Goal: Task Accomplishment & Management: Use online tool/utility

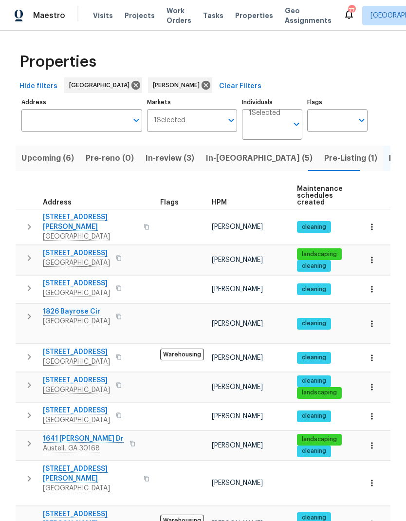
click at [234, 159] on span "In-reno (5)" at bounding box center [259, 158] width 107 height 14
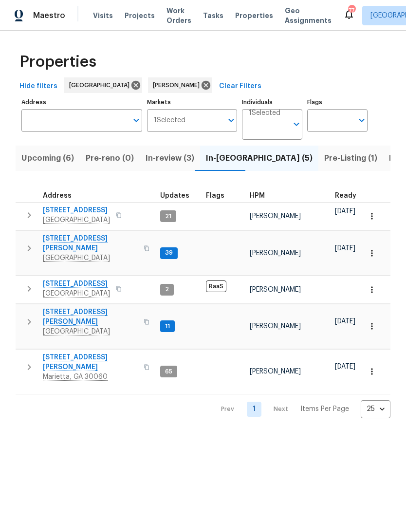
click at [370, 249] on icon "button" at bounding box center [372, 253] width 10 height 10
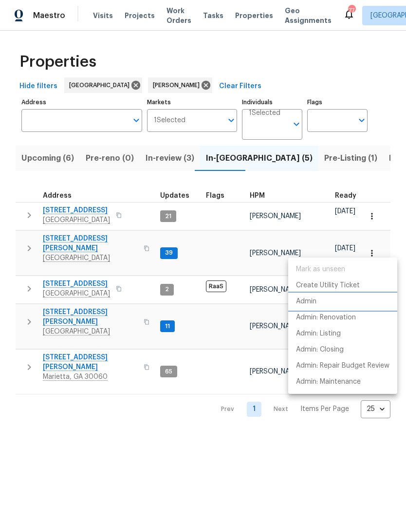
click at [312, 305] on p "Admin" at bounding box center [306, 301] width 20 height 10
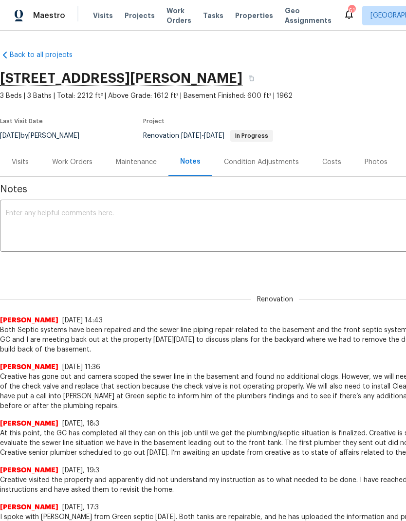
click at [274, 165] on div "Condition Adjustments" at bounding box center [261, 162] width 75 height 10
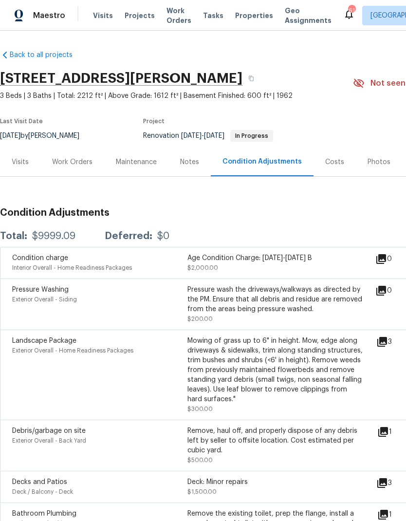
click at [82, 165] on div "Work Orders" at bounding box center [72, 162] width 40 height 10
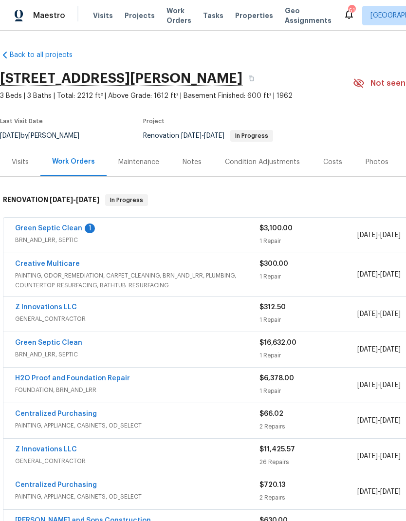
click at [66, 309] on link "Z Innovations LLC" at bounding box center [46, 307] width 62 height 7
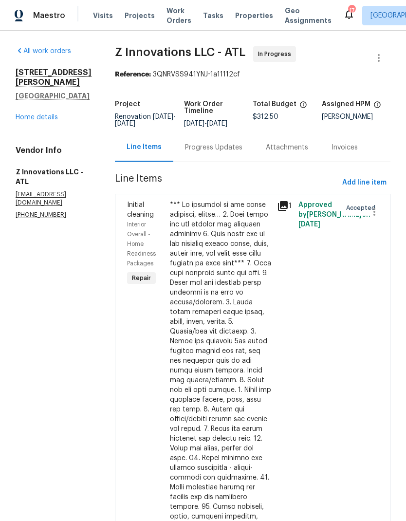
click at [49, 114] on link "Home details" at bounding box center [37, 117] width 42 height 7
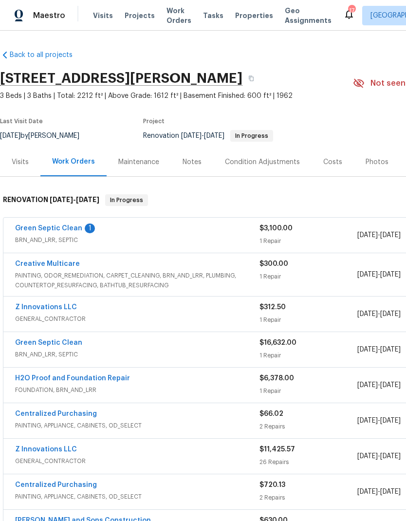
click at [69, 228] on link "Green Septic Clean" at bounding box center [48, 228] width 67 height 7
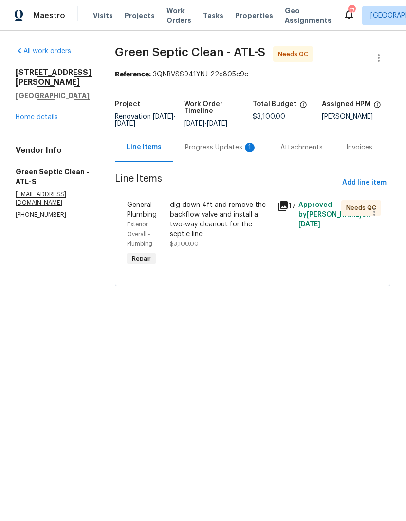
click at [231, 152] on div "Progress Updates 1" at bounding box center [221, 148] width 72 height 10
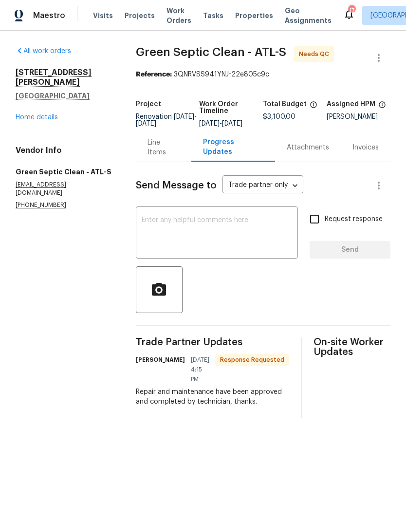
click at [52, 114] on link "Home details" at bounding box center [37, 117] width 42 height 7
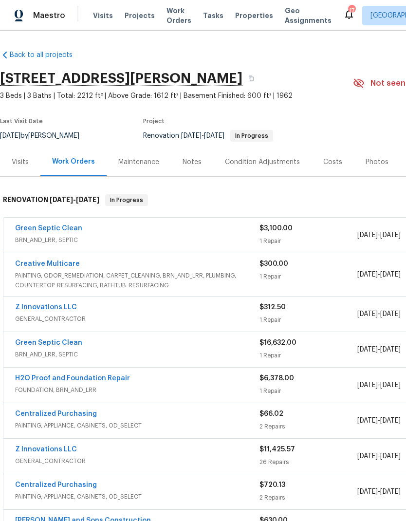
click at [74, 229] on link "Green Septic Clean" at bounding box center [48, 228] width 67 height 7
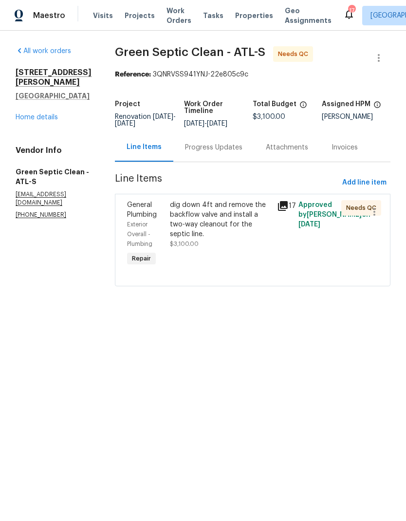
click at [242, 231] on div "dig down 4ft and remove the backflow valve and install a two-way cleanout for t…" at bounding box center [220, 219] width 101 height 39
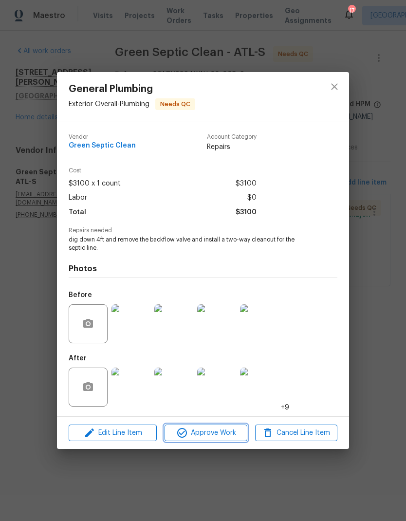
click at [235, 429] on span "Approve Work" at bounding box center [205, 433] width 76 height 12
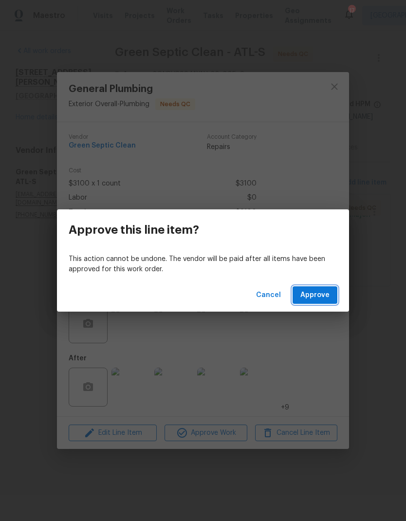
click at [323, 295] on span "Approve" at bounding box center [314, 295] width 29 height 12
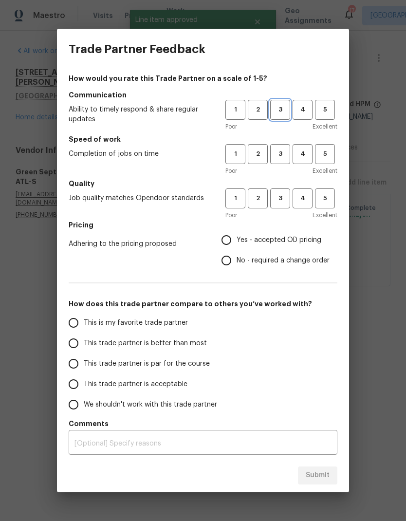
click at [282, 114] on span "3" at bounding box center [280, 109] width 18 height 11
click at [282, 152] on span "3" at bounding box center [280, 153] width 18 height 11
click at [286, 193] on button "3" at bounding box center [280, 198] width 20 height 20
click at [230, 264] on input "No - required a change order" at bounding box center [226, 260] width 20 height 20
radio input "true"
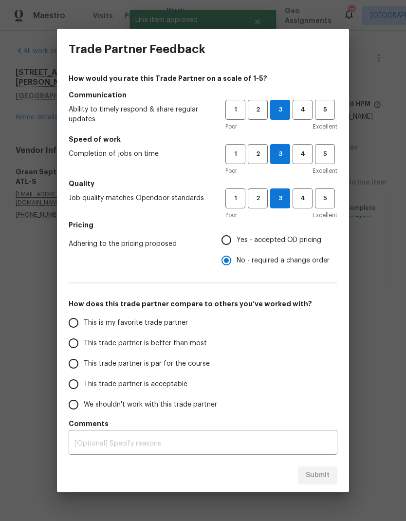
click at [76, 362] on input "This trade partner is par for the course" at bounding box center [73, 363] width 20 height 20
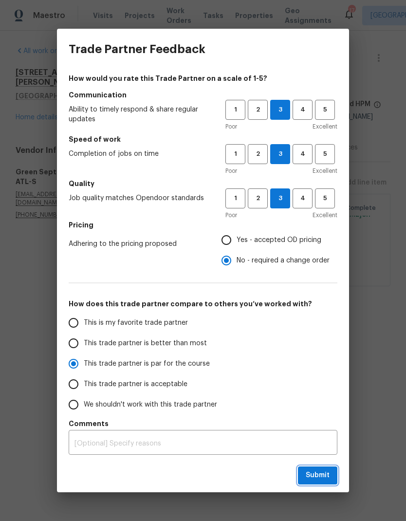
click at [322, 469] on span "Submit" at bounding box center [318, 475] width 24 height 12
radio input "true"
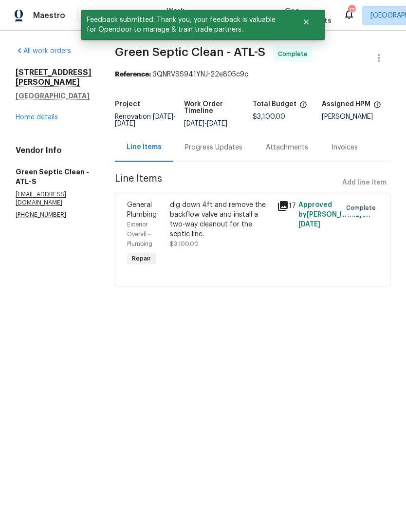
click at [48, 114] on link "Home details" at bounding box center [37, 117] width 42 height 7
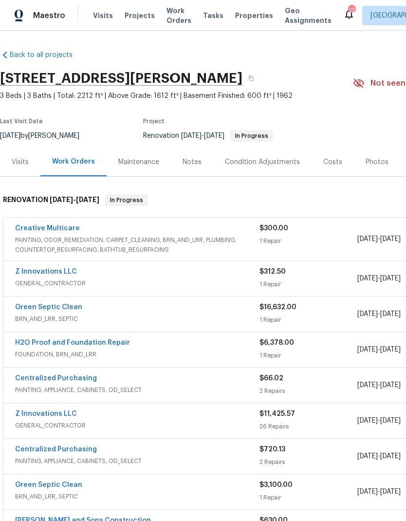
click at [65, 228] on link "Creative Multicare" at bounding box center [47, 228] width 65 height 7
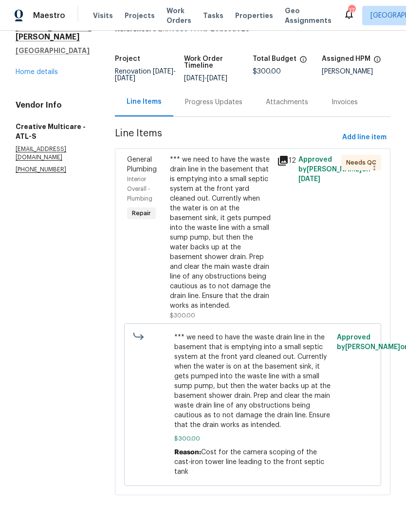
scroll to position [45, 0]
click at [239, 239] on div "*** we need to have the waste drain line in the basement that is emptying into …" at bounding box center [220, 233] width 101 height 156
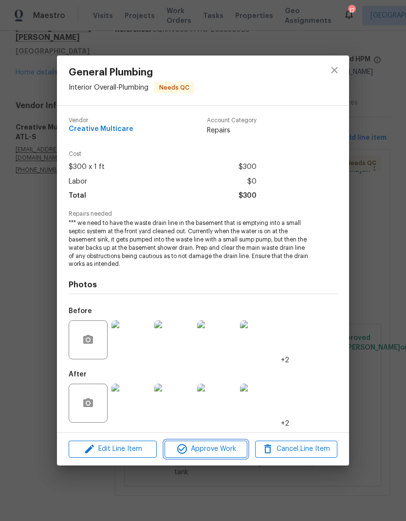
click at [226, 449] on span "Approve Work" at bounding box center [205, 449] width 76 height 12
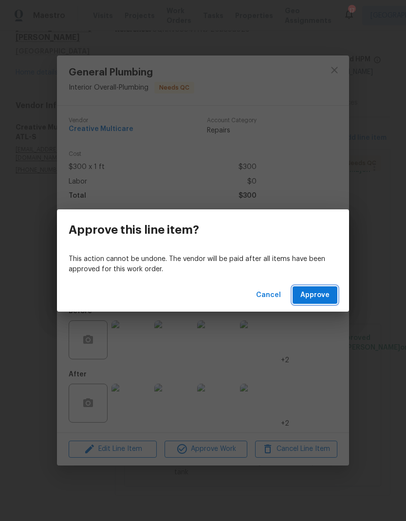
click at [330, 294] on button "Approve" at bounding box center [315, 295] width 45 height 18
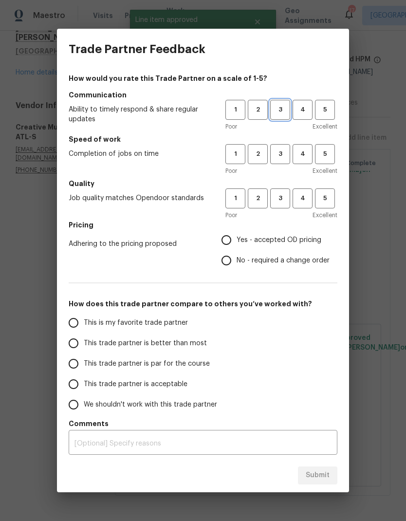
click at [281, 109] on span "3" at bounding box center [280, 109] width 18 height 11
click at [281, 151] on span "3" at bounding box center [280, 153] width 18 height 11
click at [284, 197] on span "3" at bounding box center [280, 198] width 18 height 11
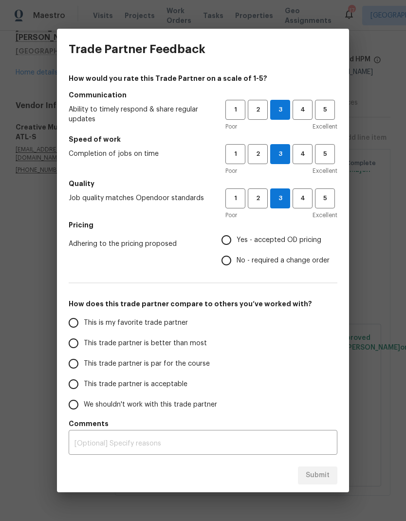
click at [230, 239] on input "Yes - accepted OD pricing" at bounding box center [226, 240] width 20 height 20
radio input "true"
click at [73, 366] on input "This trade partner is par for the course" at bounding box center [73, 363] width 20 height 20
click at [322, 472] on span "Submit" at bounding box center [318, 475] width 24 height 12
radio input "true"
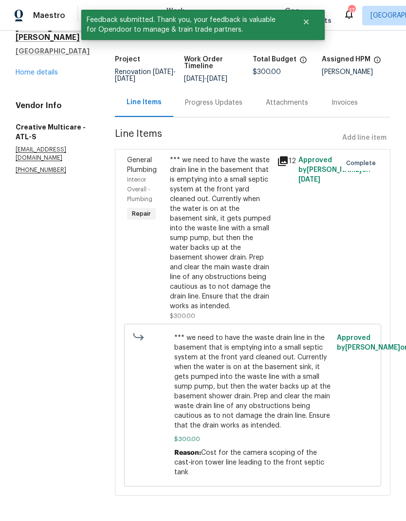
click at [56, 69] on link "Home details" at bounding box center [37, 72] width 42 height 7
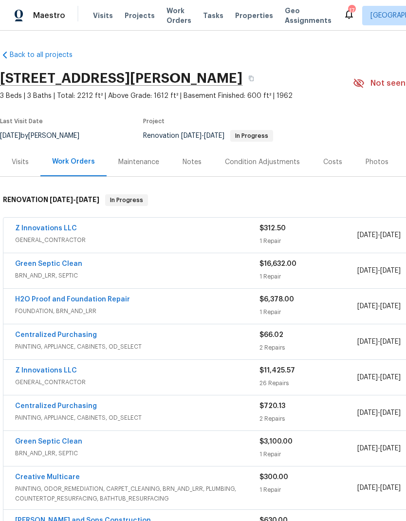
click at [58, 372] on link "Z Innovations LLC" at bounding box center [46, 370] width 62 height 7
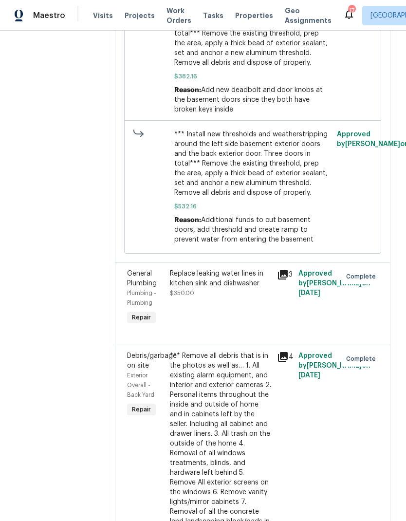
scroll to position [719, 0]
